Goal: Information Seeking & Learning: Learn about a topic

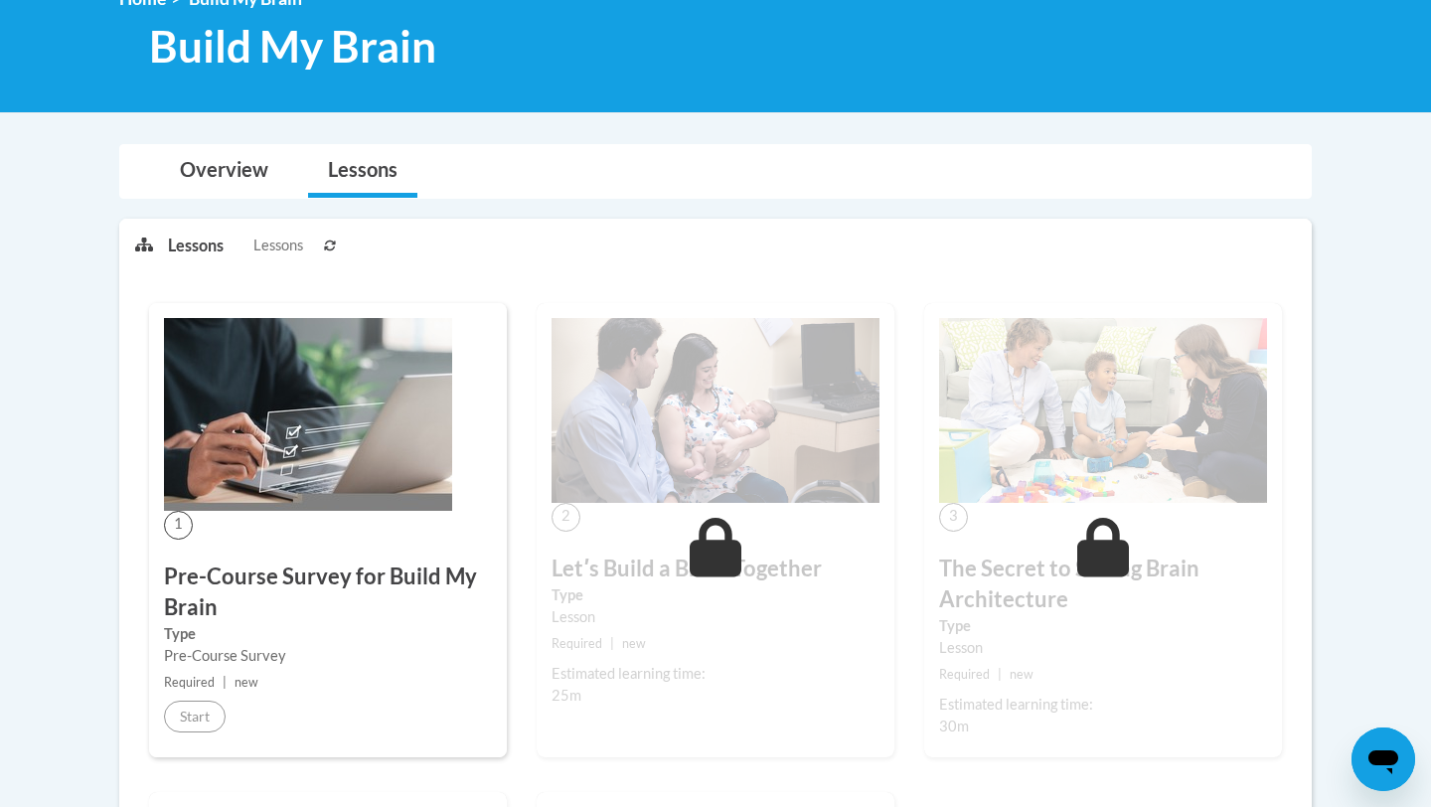
scroll to position [309, 0]
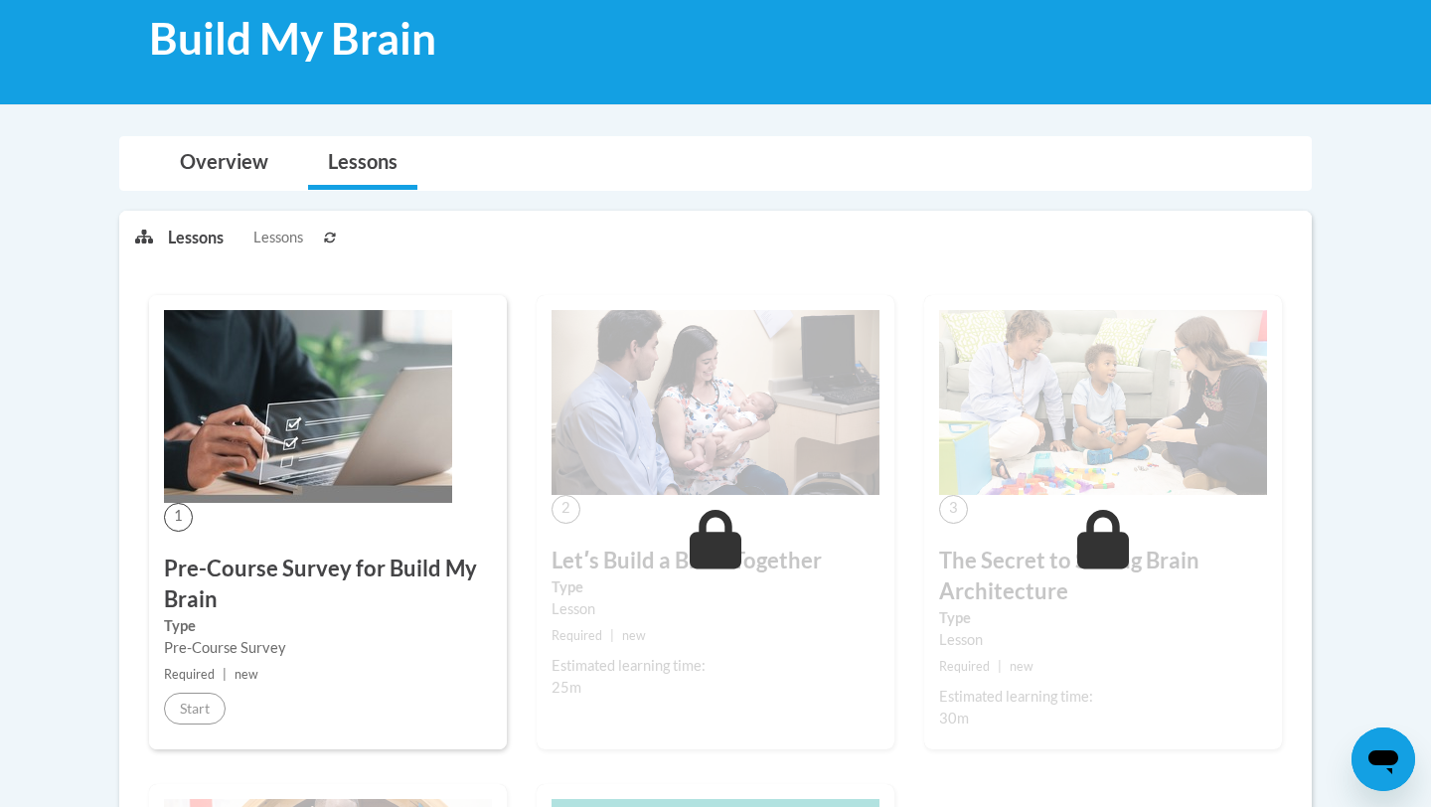
click at [335, 238] on icon at bounding box center [330, 238] width 12 height 12
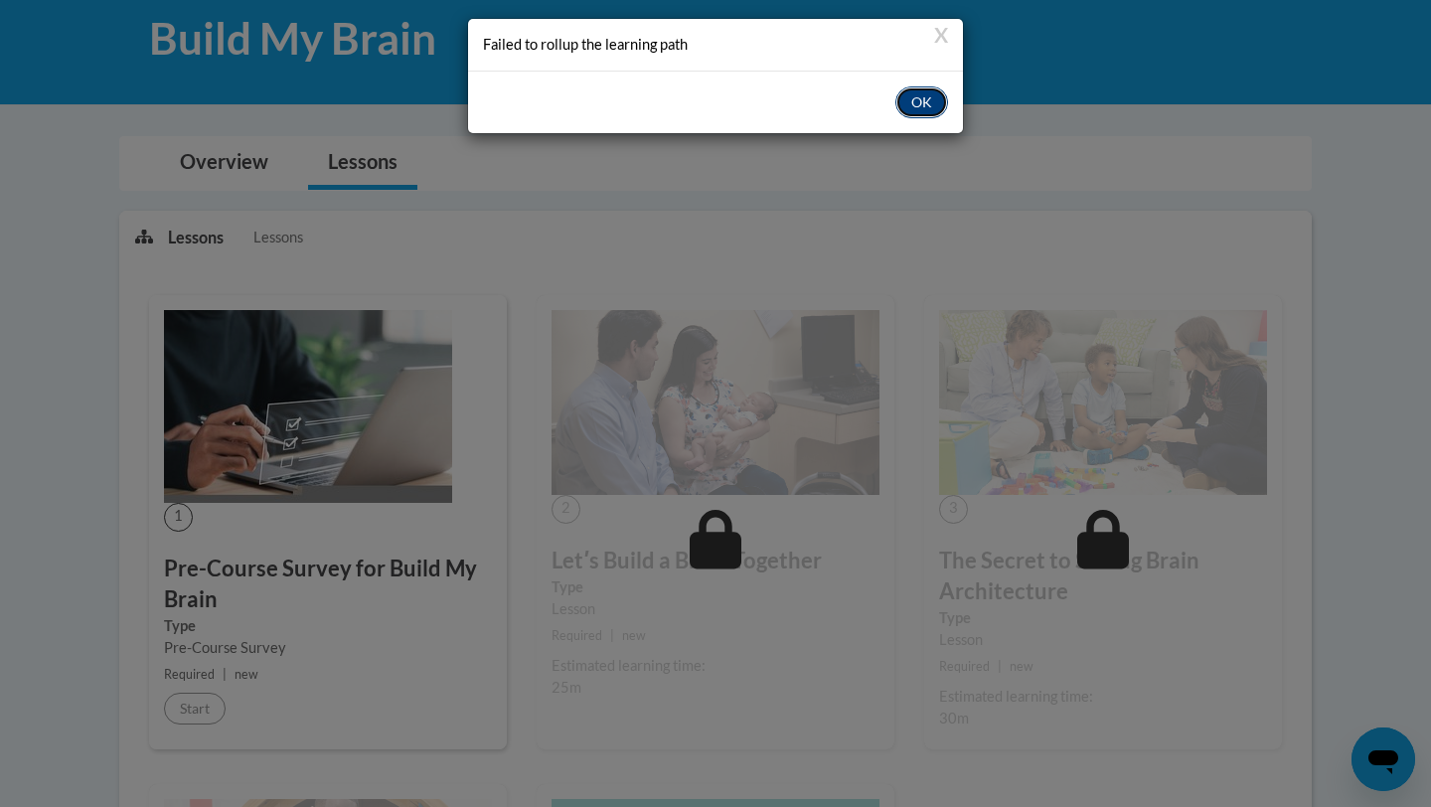
click at [916, 100] on button "OK" at bounding box center [921, 102] width 53 height 32
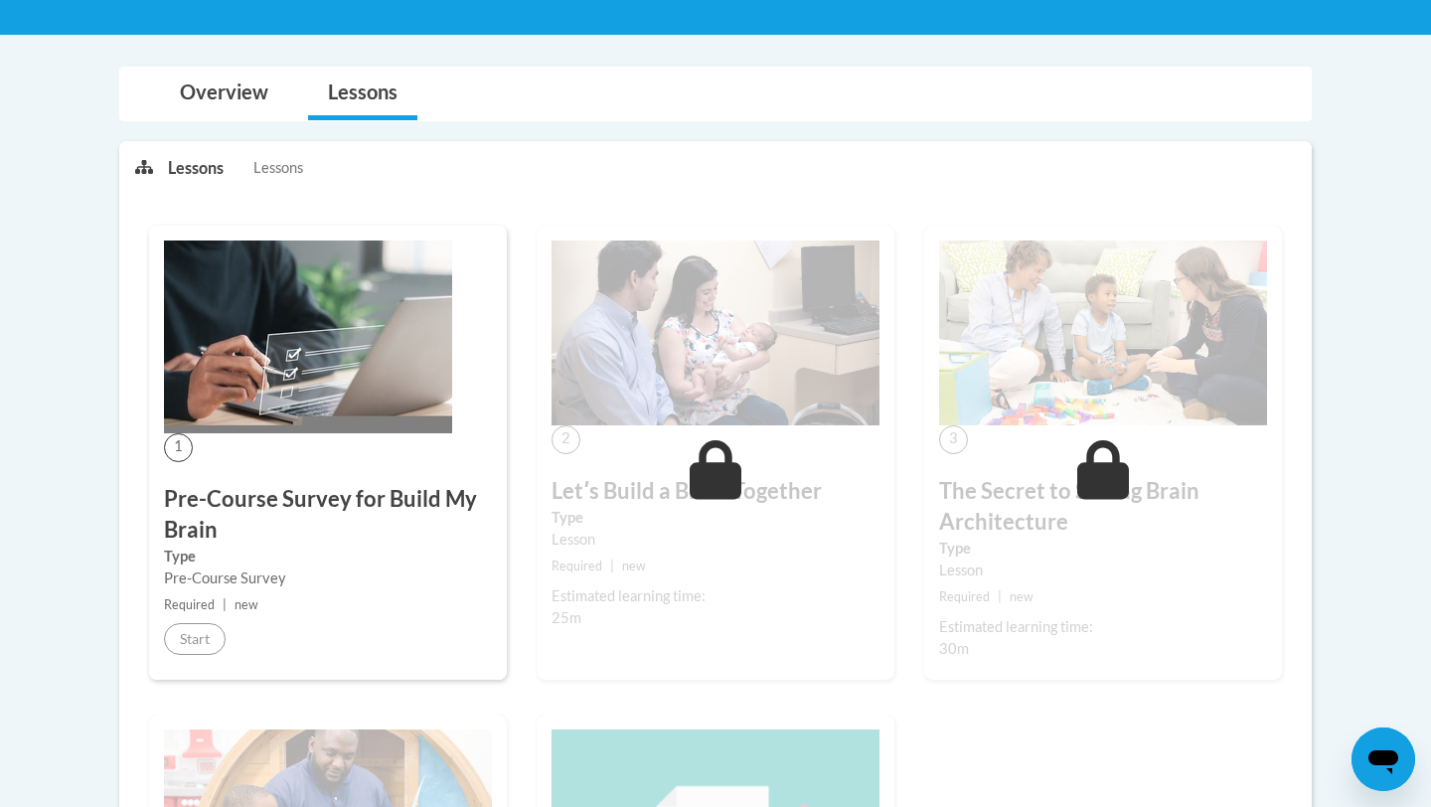
scroll to position [351, 0]
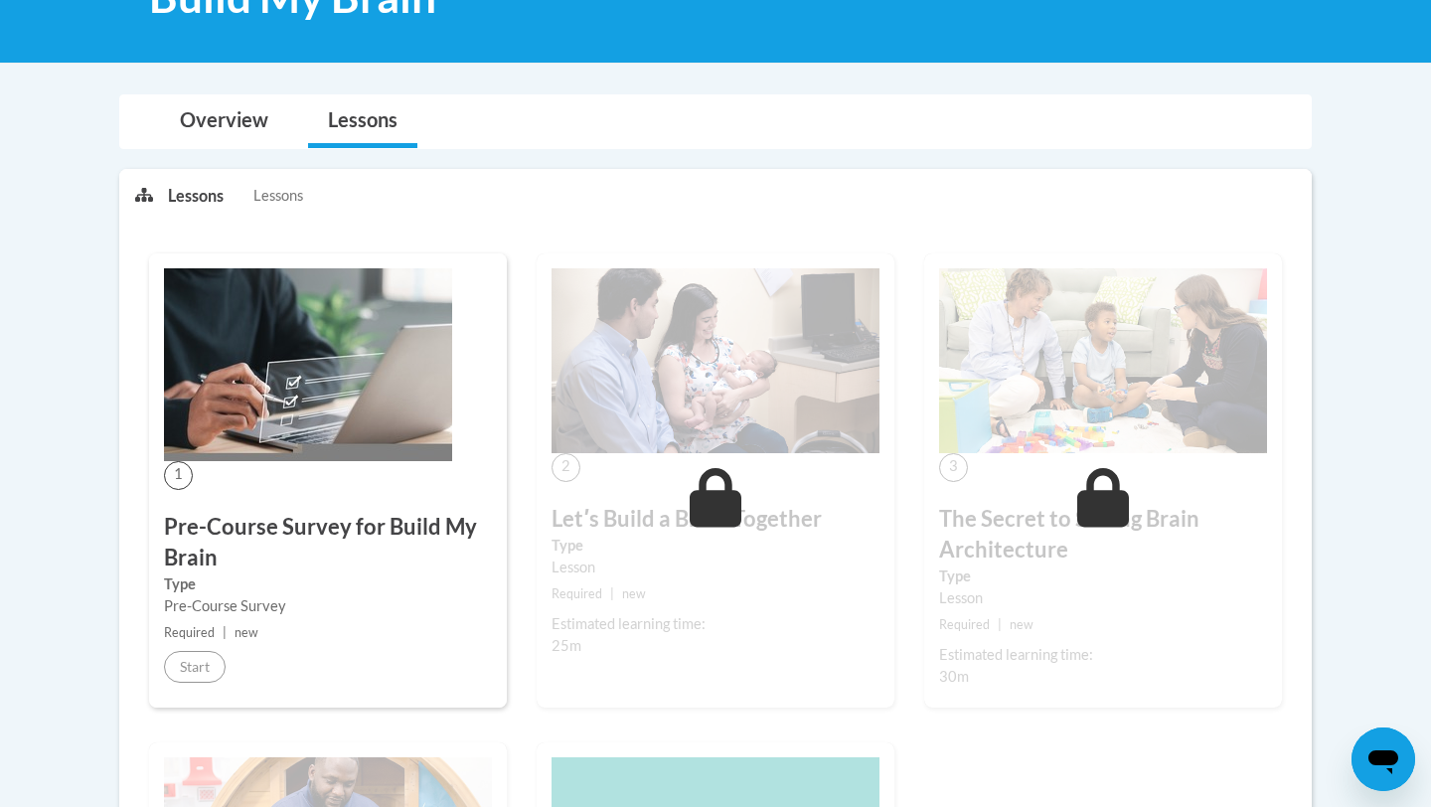
click at [311, 467] on div "1 Pre-Course Survey for Build My Brain Type Pre-Course Survey Required | new St…" at bounding box center [328, 480] width 358 height 454
click at [295, 535] on h3 "Pre-Course Survey for Build My Brain" at bounding box center [328, 543] width 328 height 62
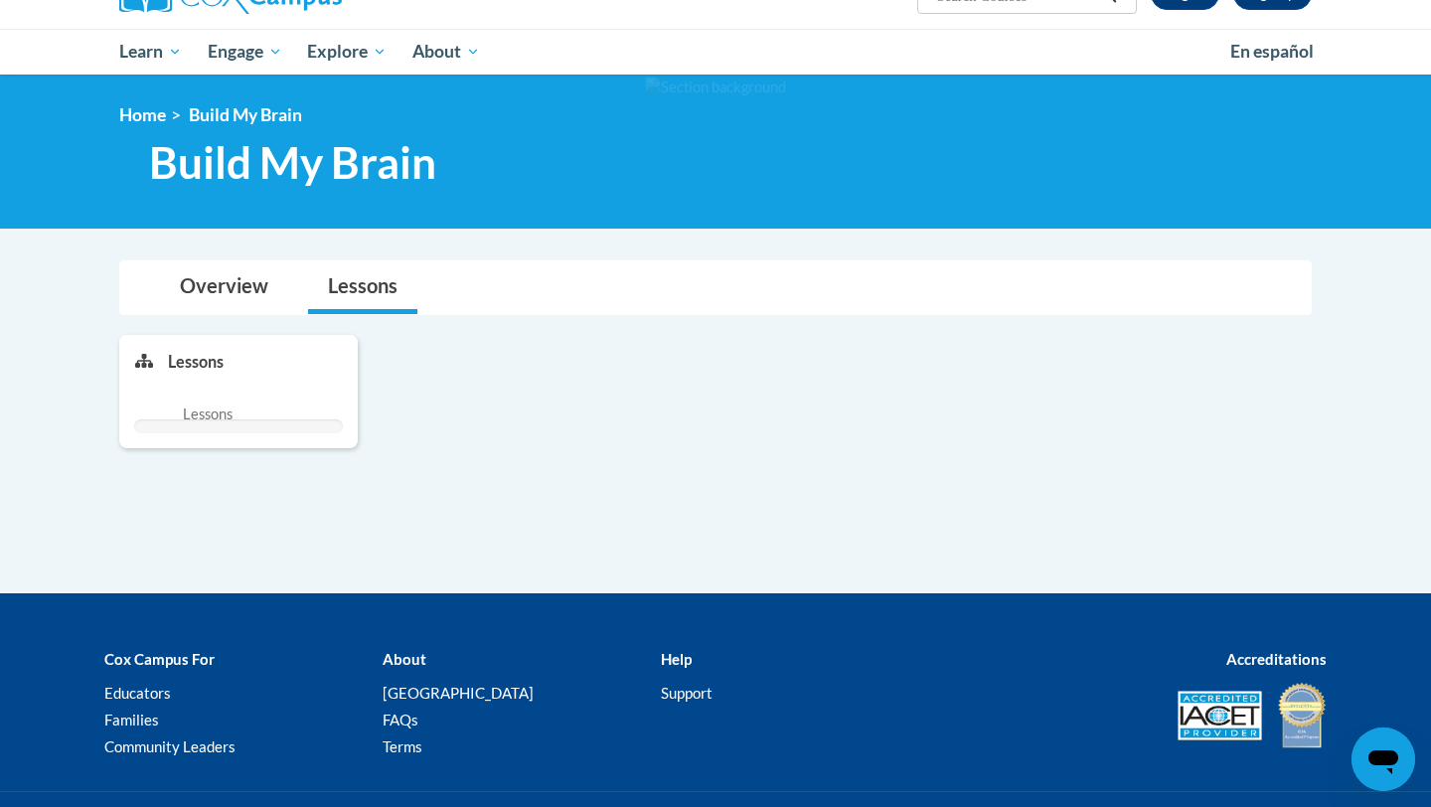
scroll to position [351, 0]
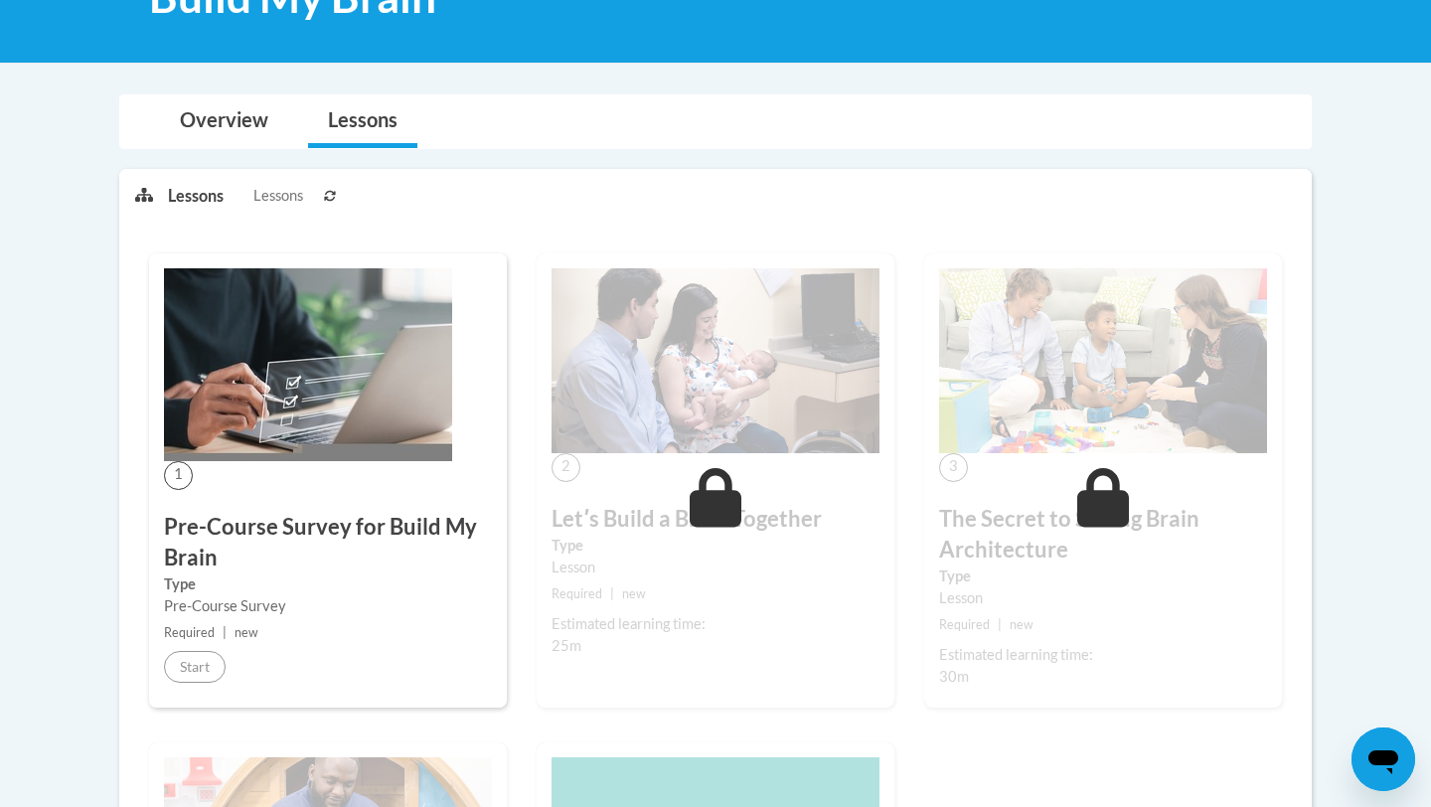
click at [245, 478] on div "1 Pre-Course Survey for Build My Brain Type Pre-Course Survey Required | new St…" at bounding box center [328, 480] width 358 height 454
click at [255, 397] on img at bounding box center [308, 364] width 288 height 193
click at [206, 186] on p "Lessons" at bounding box center [196, 196] width 56 height 22
click at [196, 204] on p "Lessons" at bounding box center [196, 196] width 56 height 22
click at [247, 129] on link "Overview" at bounding box center [224, 121] width 128 height 53
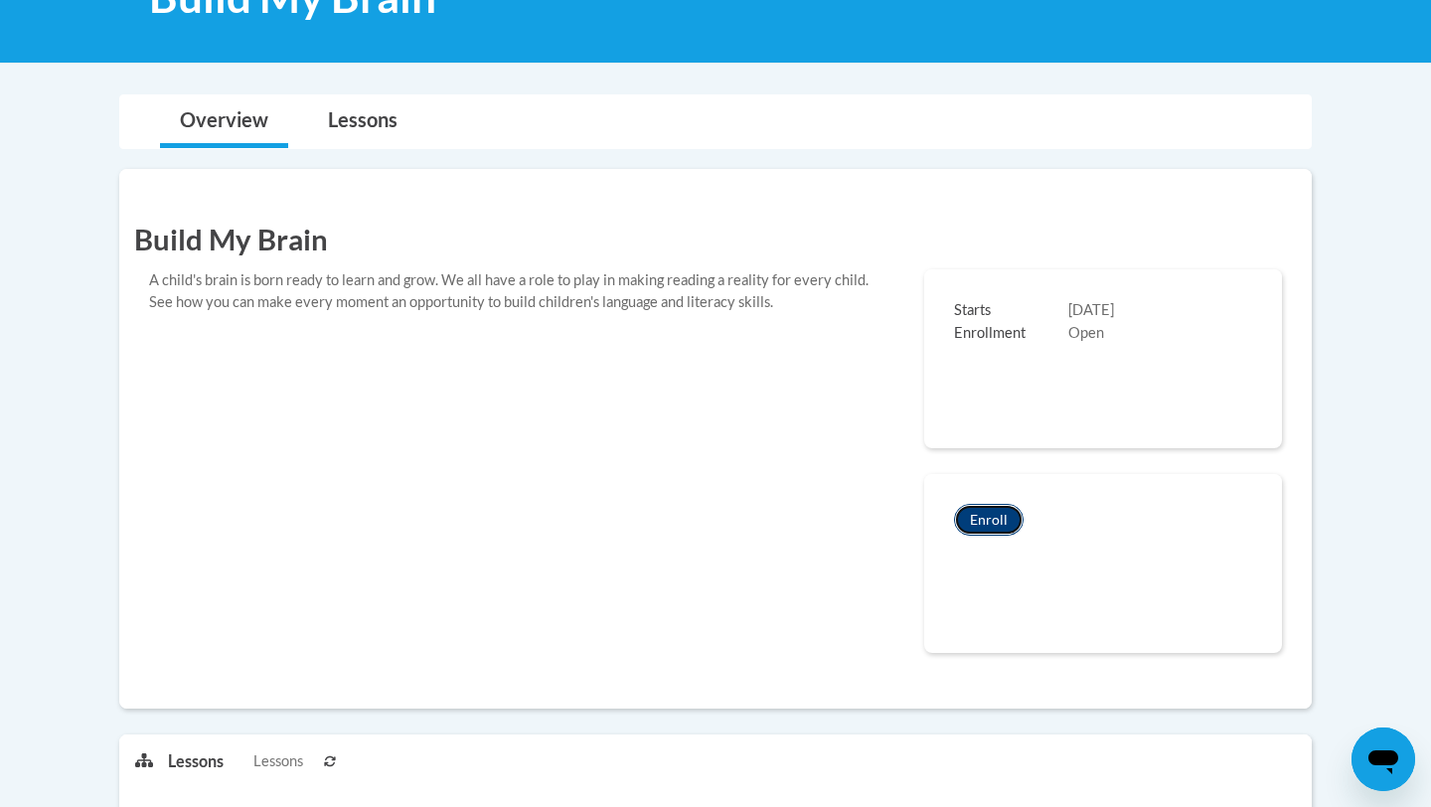
click at [988, 514] on button "Enroll" at bounding box center [989, 520] width 70 height 32
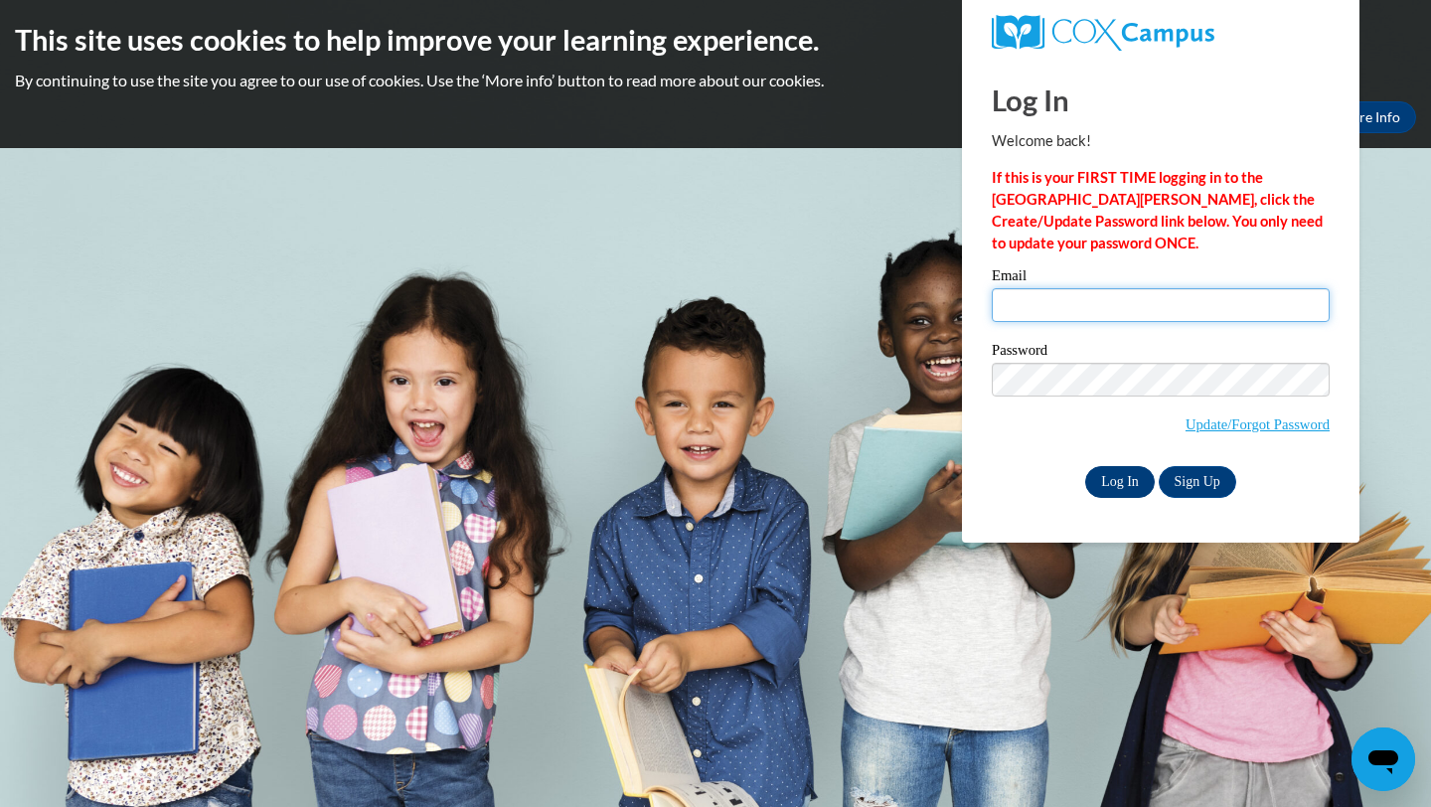
type input "[EMAIL_ADDRESS][US_STATE][DOMAIN_NAME]"
click at [1111, 479] on input "Log In" at bounding box center [1120, 482] width 70 height 32
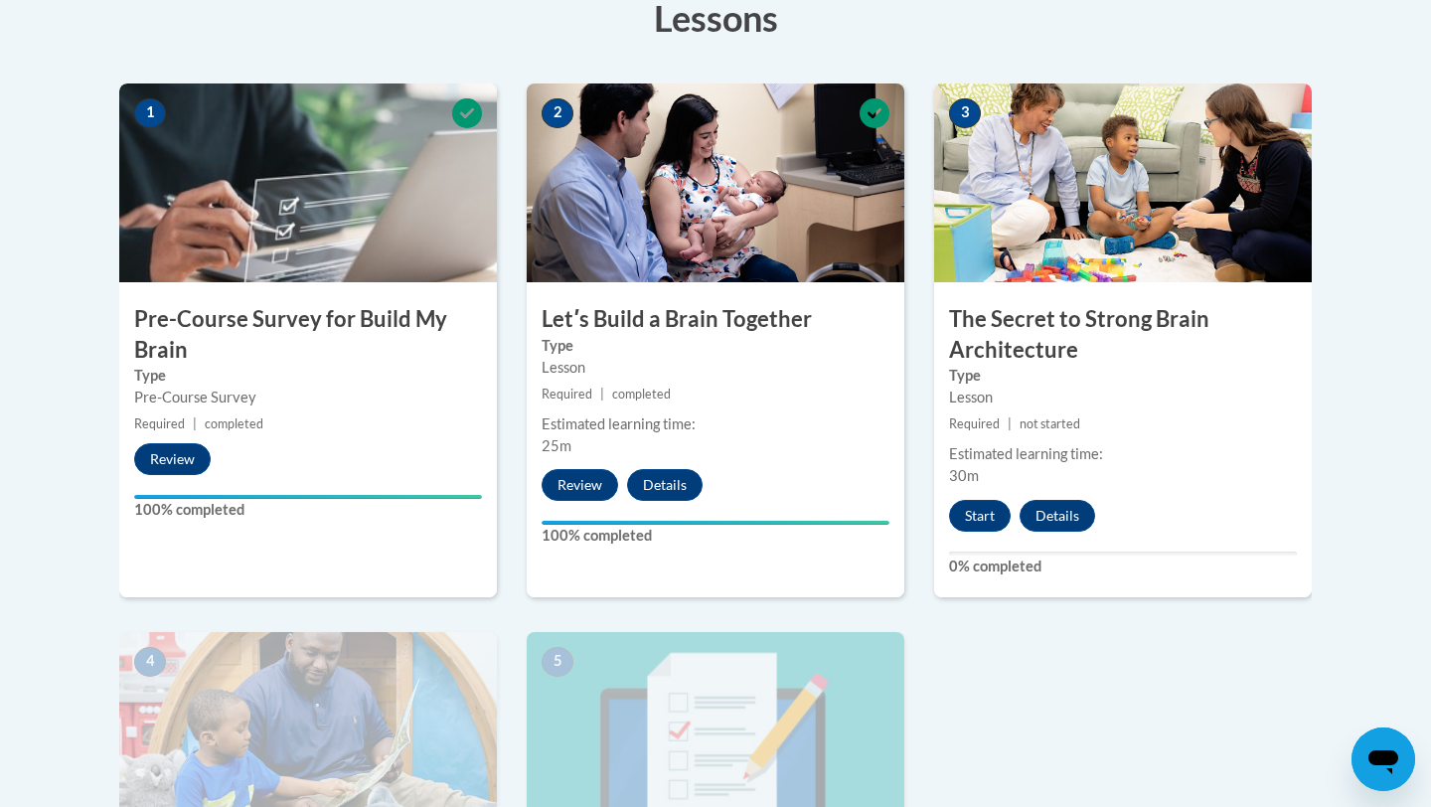
scroll to position [588, 0]
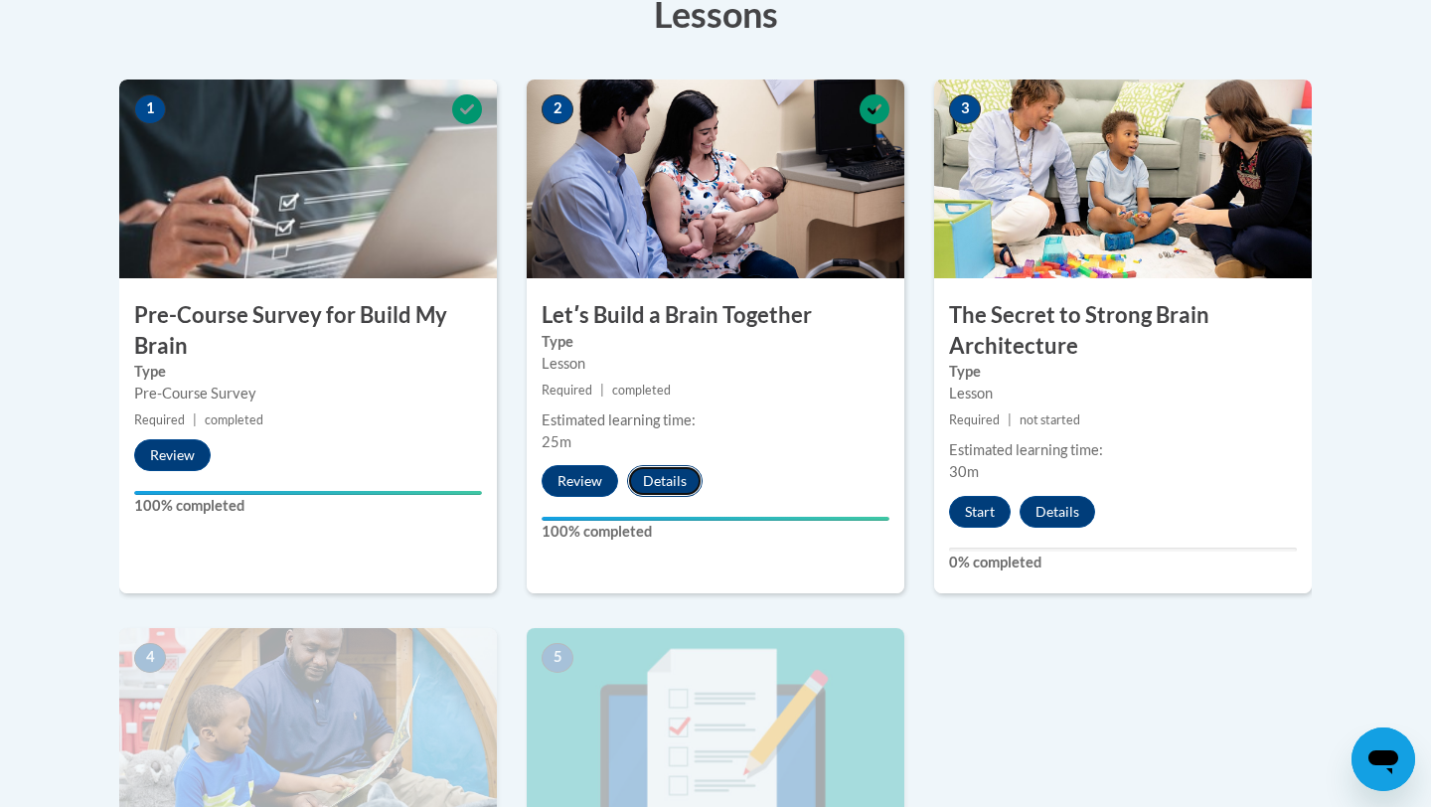
click at [660, 479] on button "Details" at bounding box center [665, 481] width 76 height 32
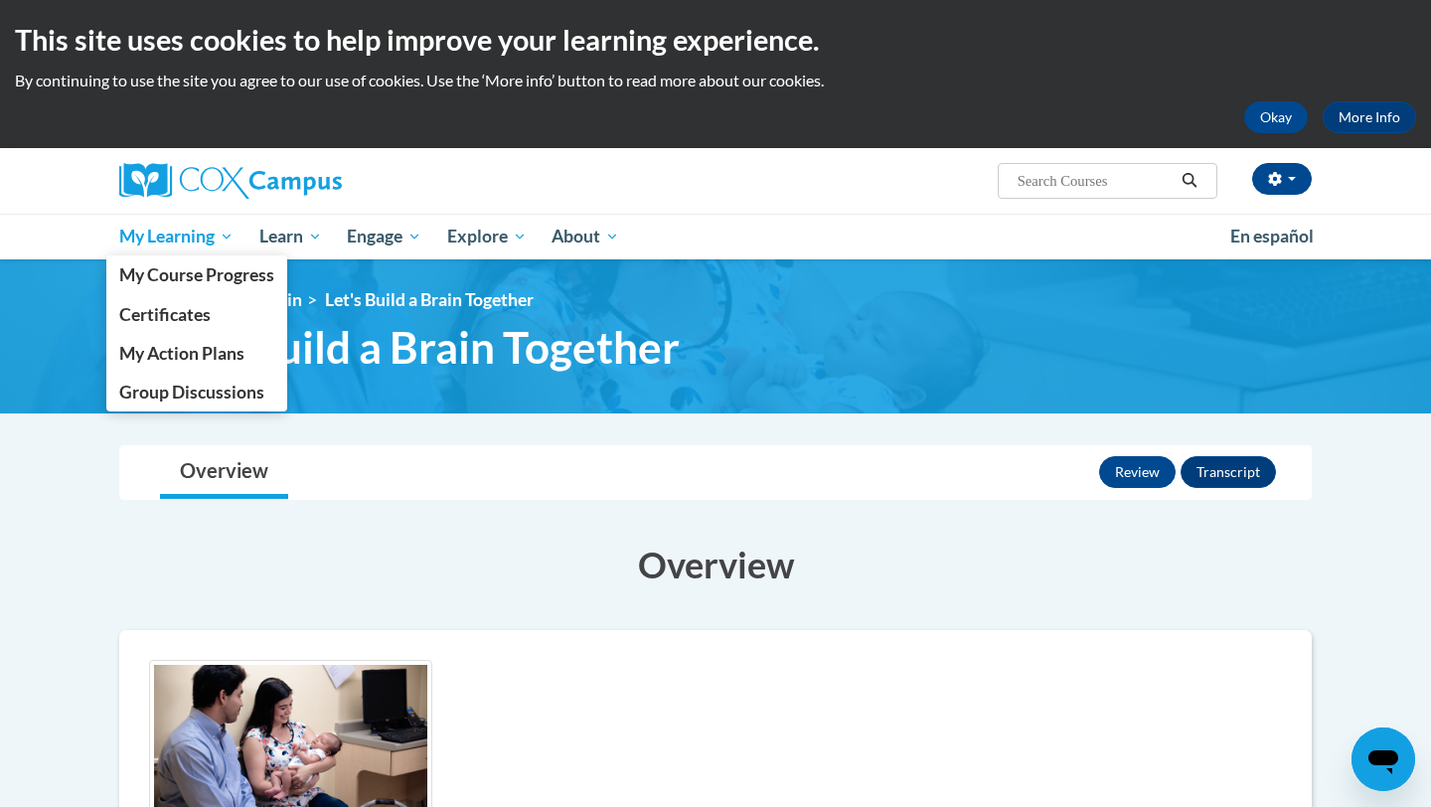
click at [187, 240] on span "My Learning" at bounding box center [176, 237] width 114 height 24
click at [190, 272] on span "My Course Progress" at bounding box center [196, 274] width 155 height 21
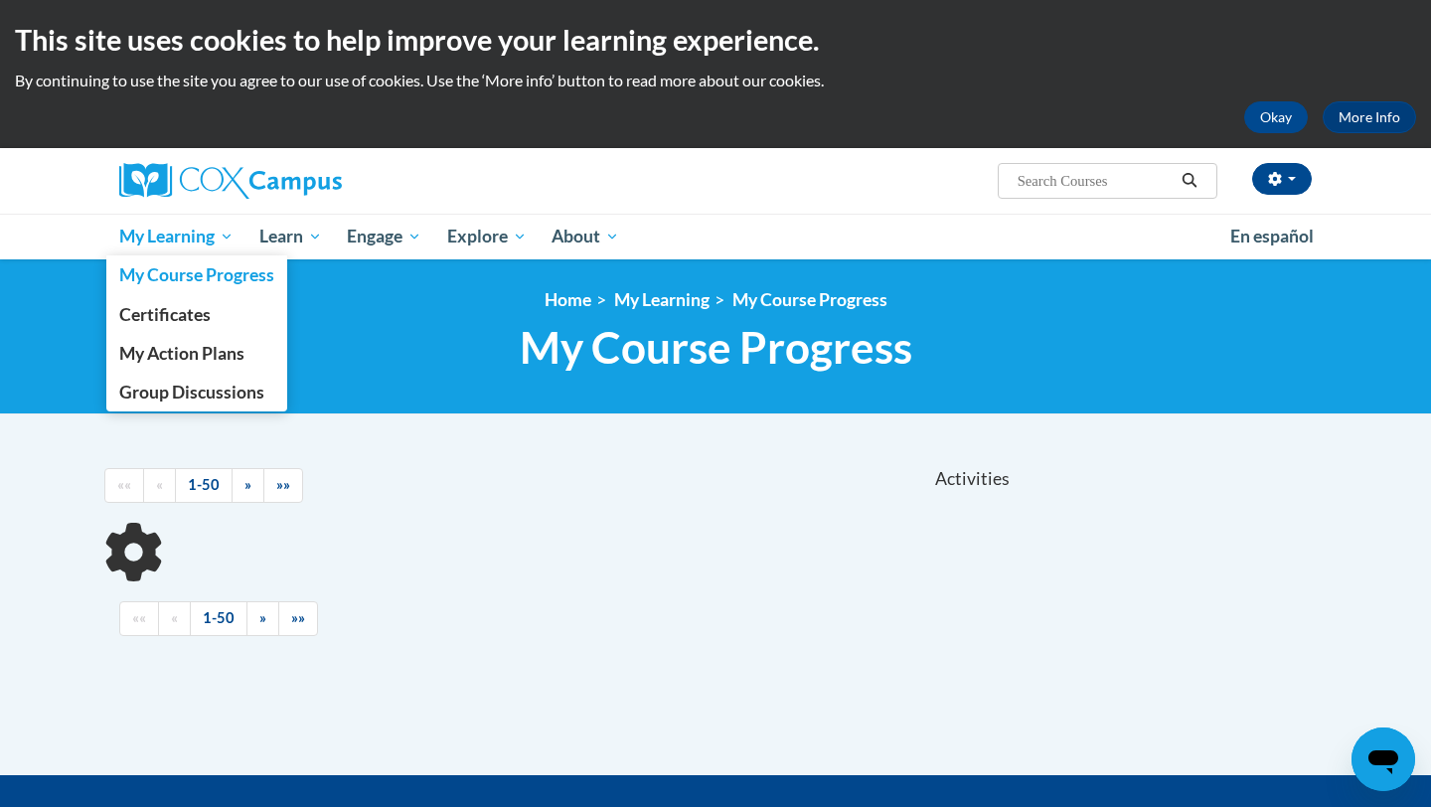
click at [198, 249] on link "My Learning" at bounding box center [176, 237] width 140 height 46
click at [188, 311] on span "Certificates" at bounding box center [164, 314] width 91 height 21
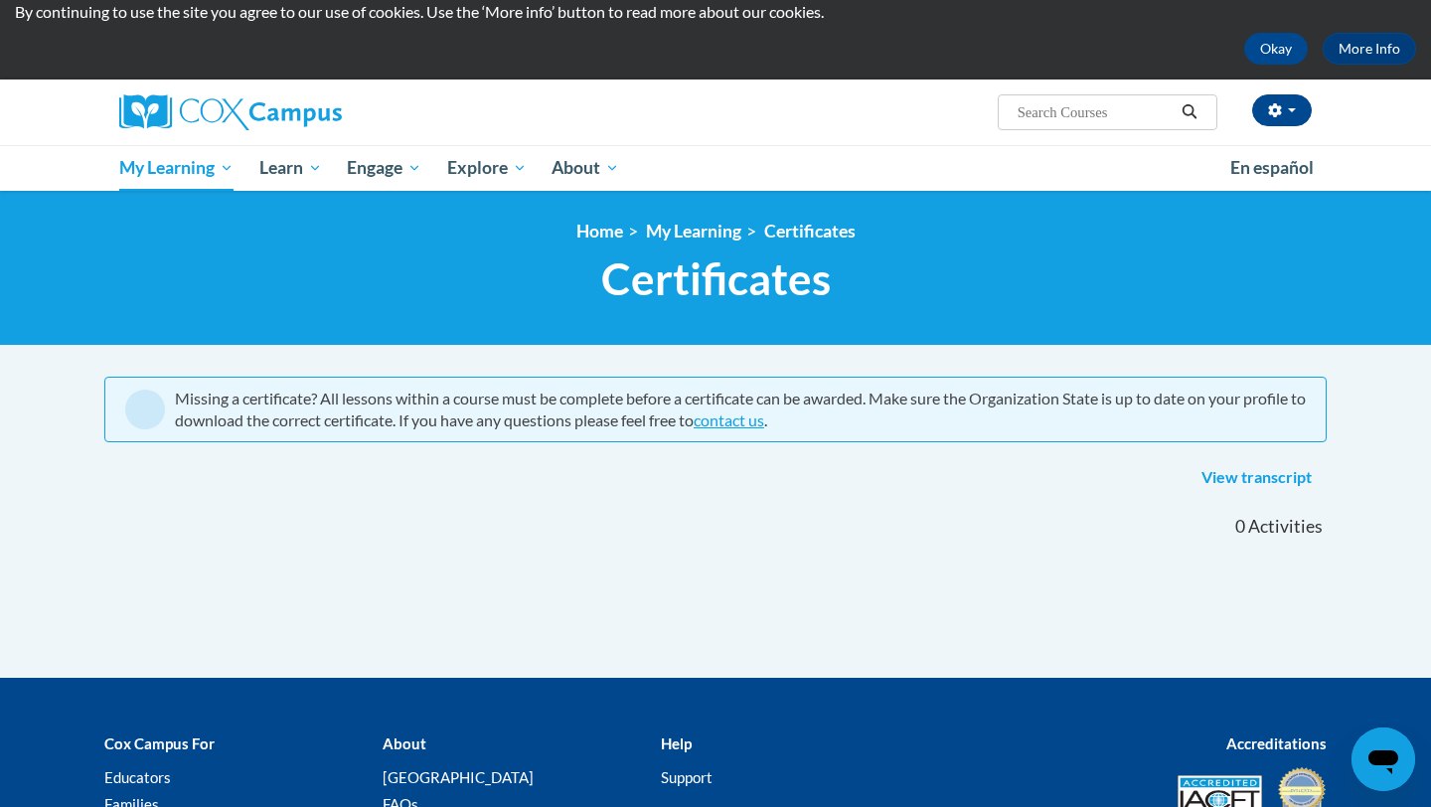
scroll to position [90, 0]
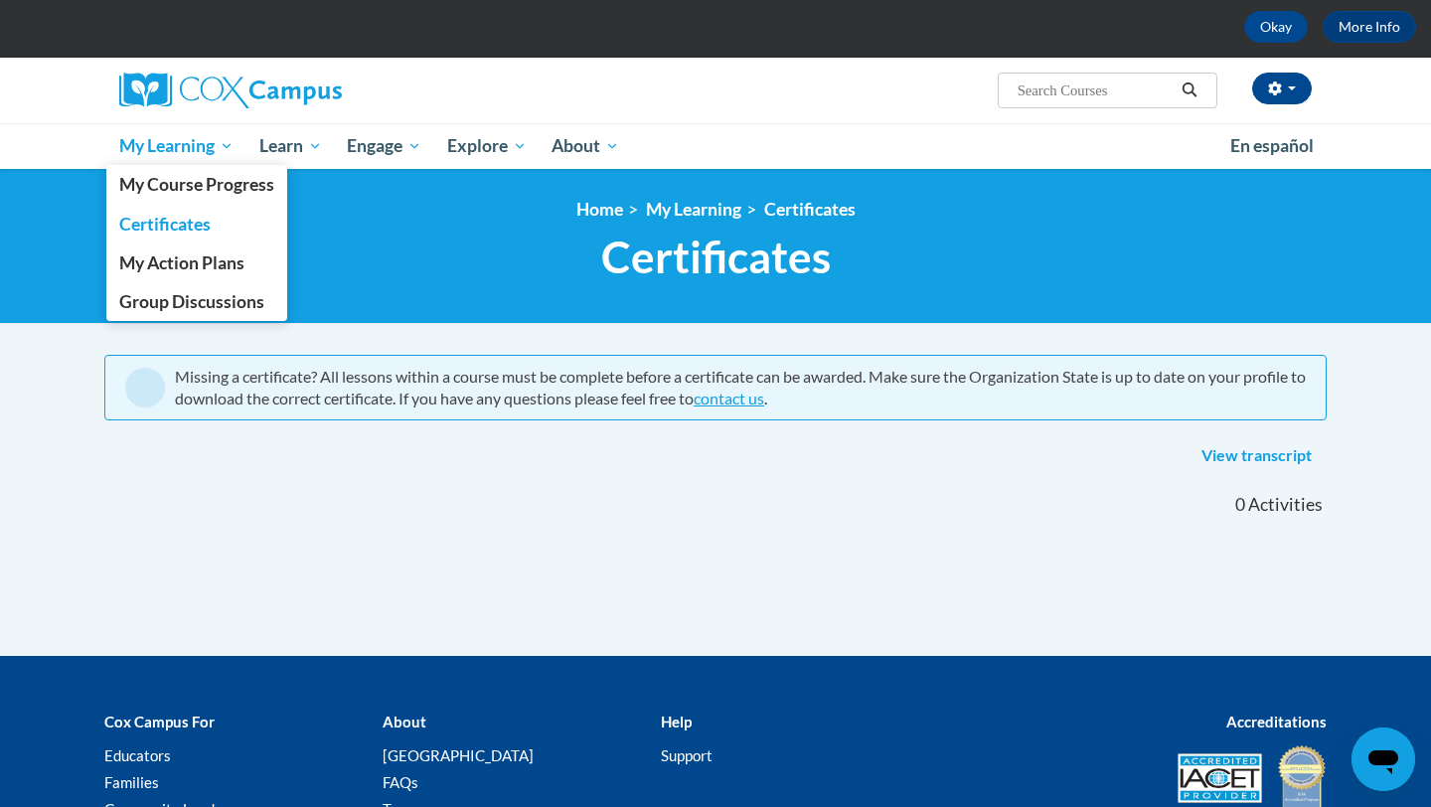
click at [209, 153] on span "My Learning" at bounding box center [176, 146] width 114 height 24
click at [209, 177] on span "My Course Progress" at bounding box center [196, 184] width 155 height 21
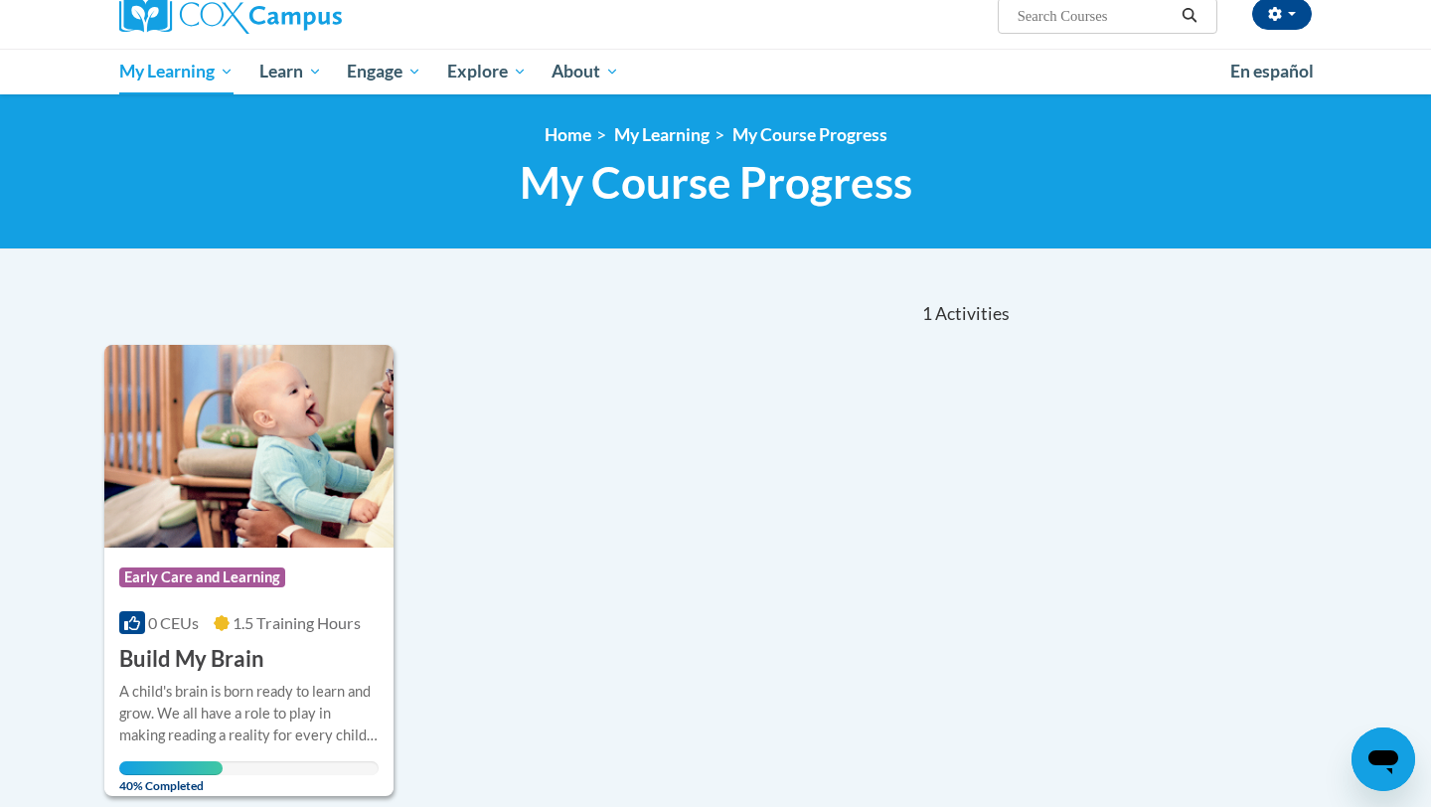
scroll to position [176, 0]
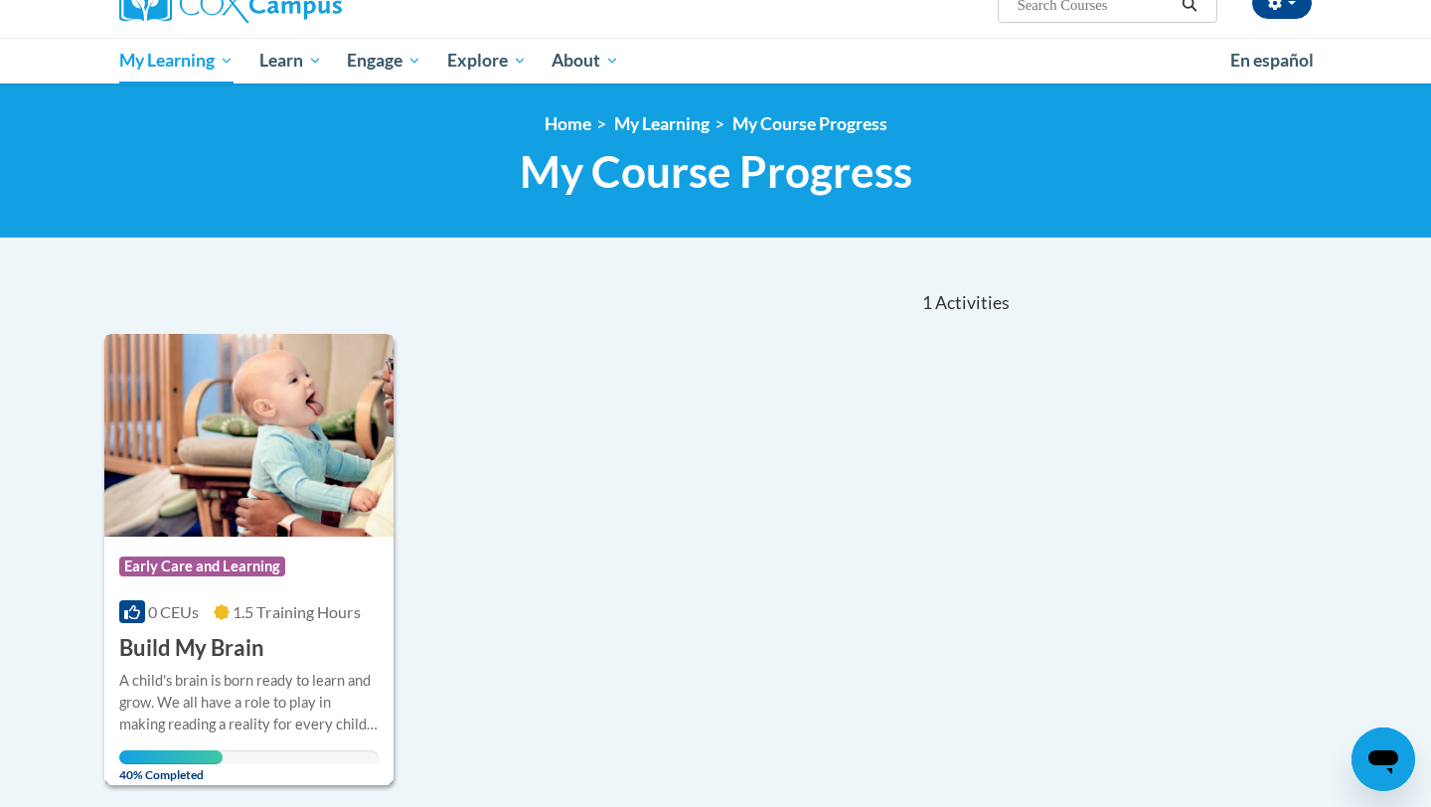
click at [216, 651] on h3 "Build My Brain" at bounding box center [191, 648] width 145 height 31
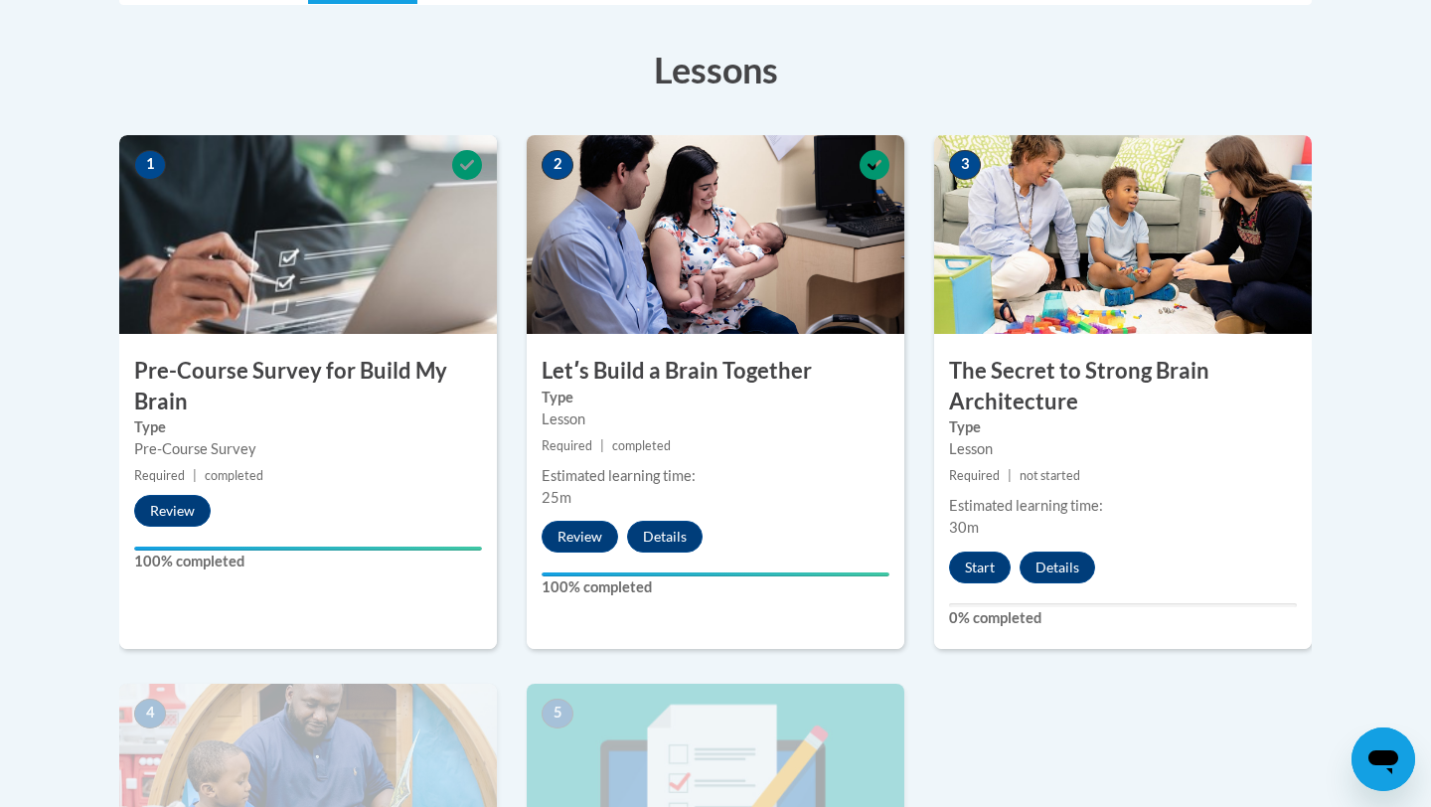
scroll to position [549, 0]
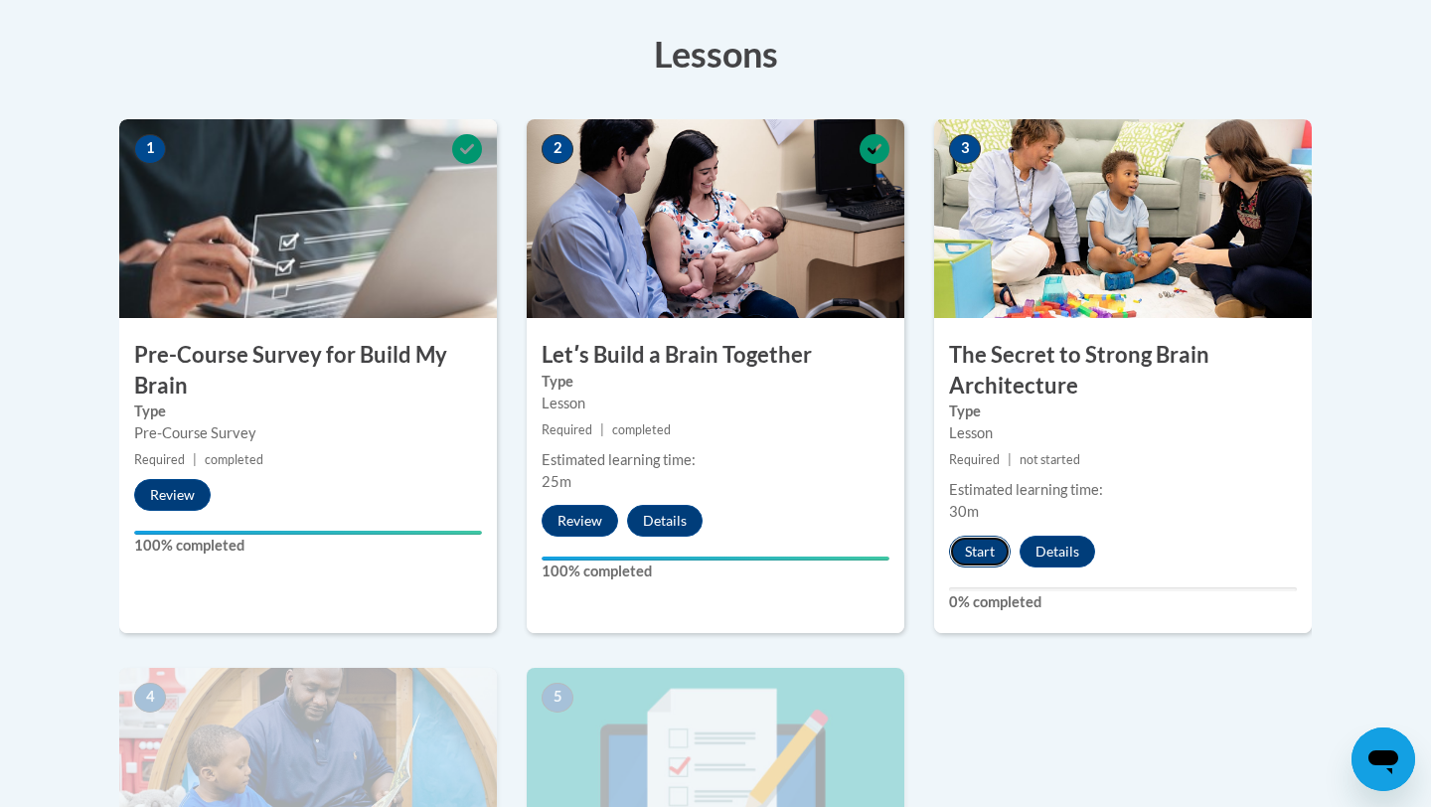
click at [980, 553] on button "Start" at bounding box center [980, 552] width 62 height 32
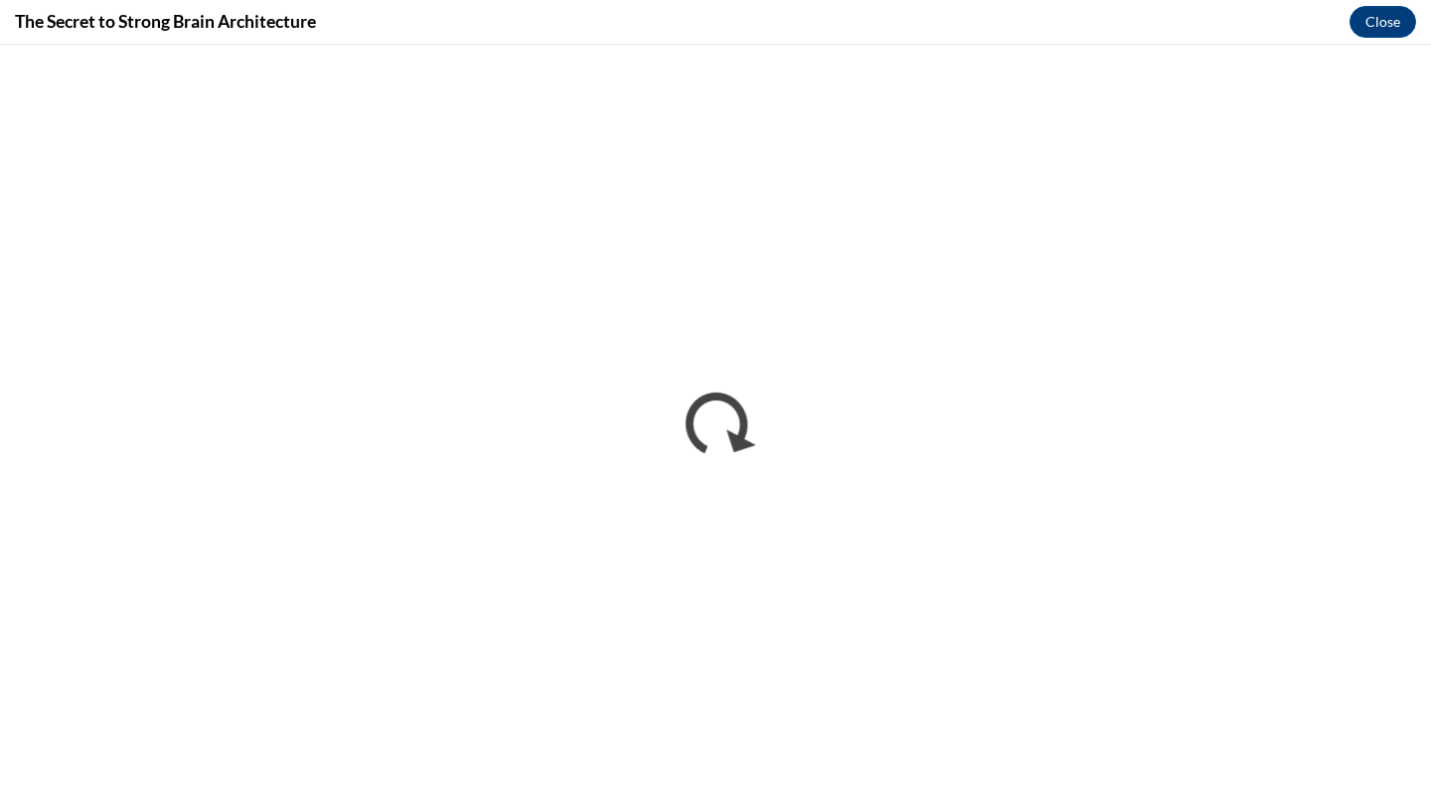
scroll to position [0, 0]
